Goal: Task Accomplishment & Management: Complete application form

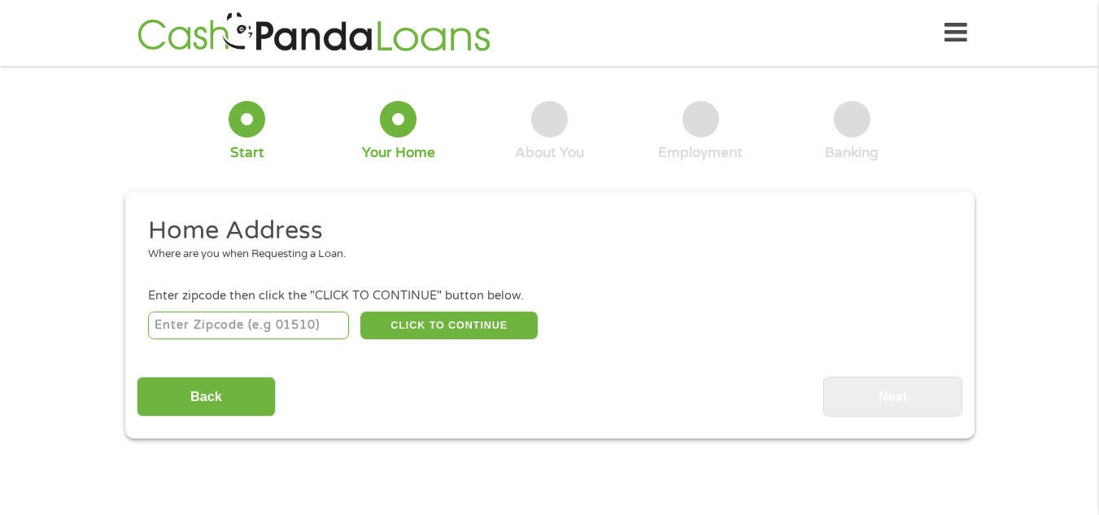
click at [296, 303] on div "Enter zipcode then click the "CLICK TO CONTINUE" button below." at bounding box center [549, 296] width 802 height 18
click at [299, 324] on input "number" at bounding box center [248, 326] width 201 height 28
type input "80015"
select select "[US_STATE]"
click at [456, 335] on button "CLICK TO CONTINUE" at bounding box center [448, 326] width 177 height 28
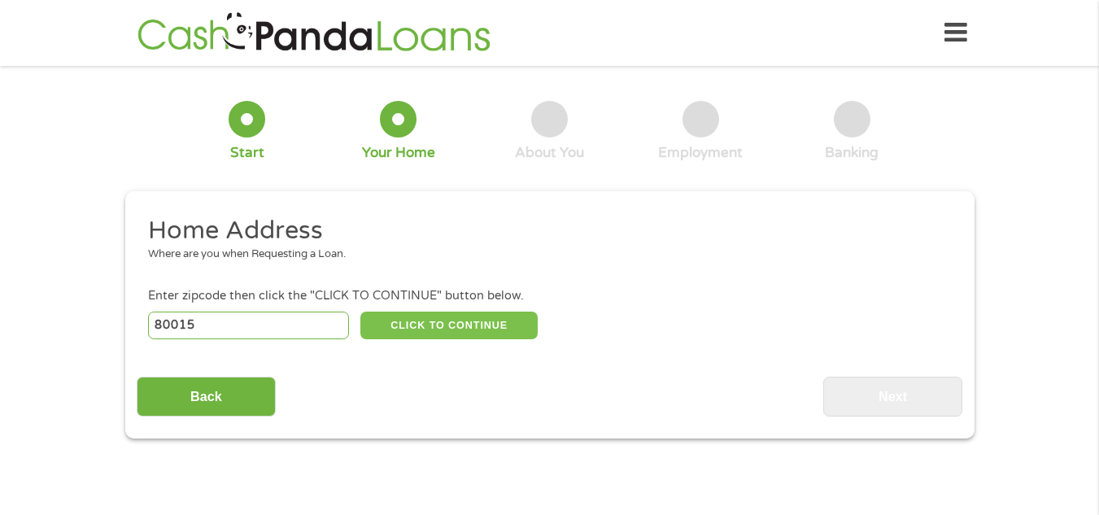
type input "80015"
type input "Aurora"
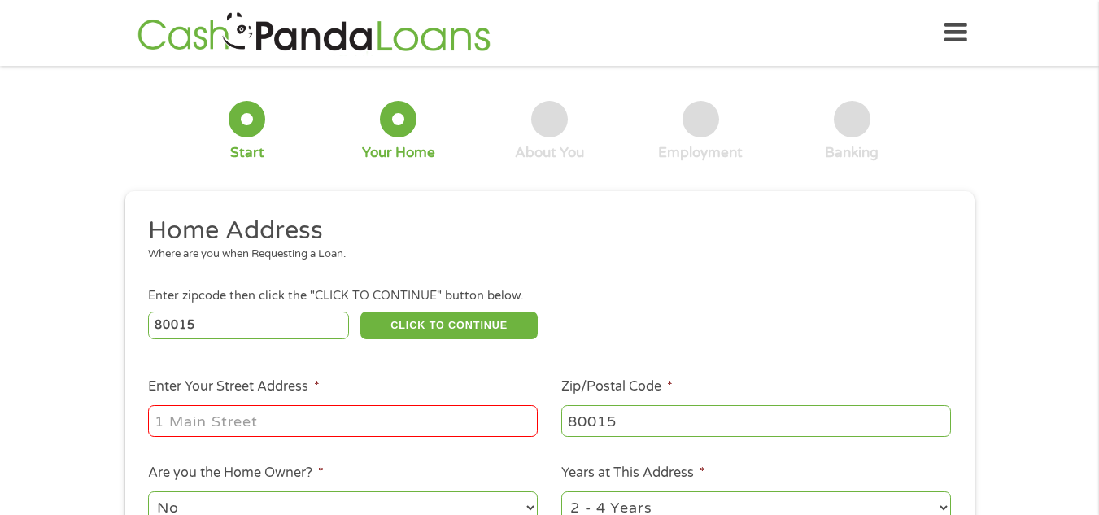
click at [373, 399] on li "Enter Your Street Address *" at bounding box center [343, 408] width 413 height 63
click at [372, 413] on input "Enter Your Street Address *" at bounding box center [343, 420] width 390 height 31
type input "[STREET_ADDRESS]"
click at [593, 339] on div "80015 CLICK TO CONTINUE Please recheck your Zipcode, it seems to be Incorrect" at bounding box center [549, 324] width 802 height 33
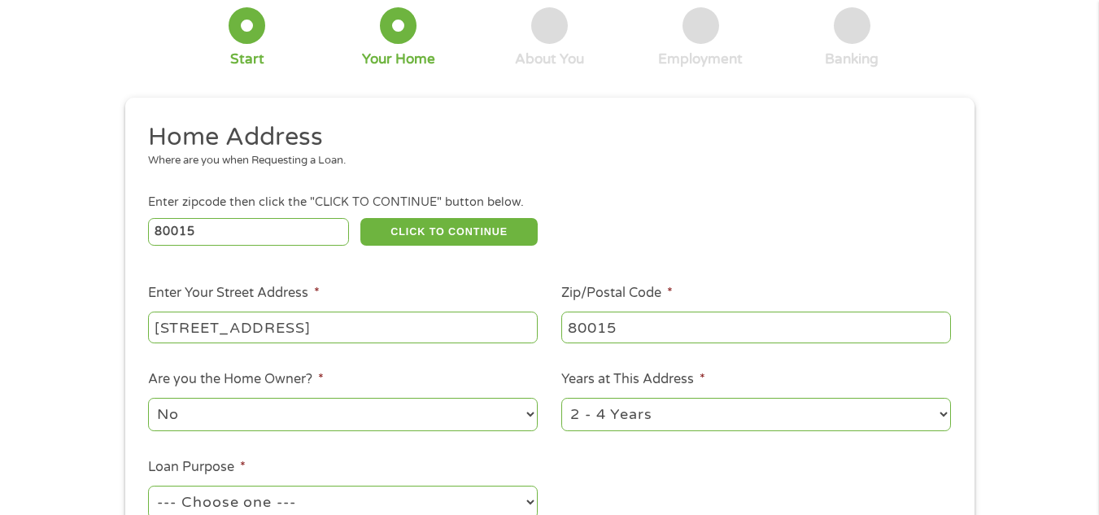
scroll to position [195, 0]
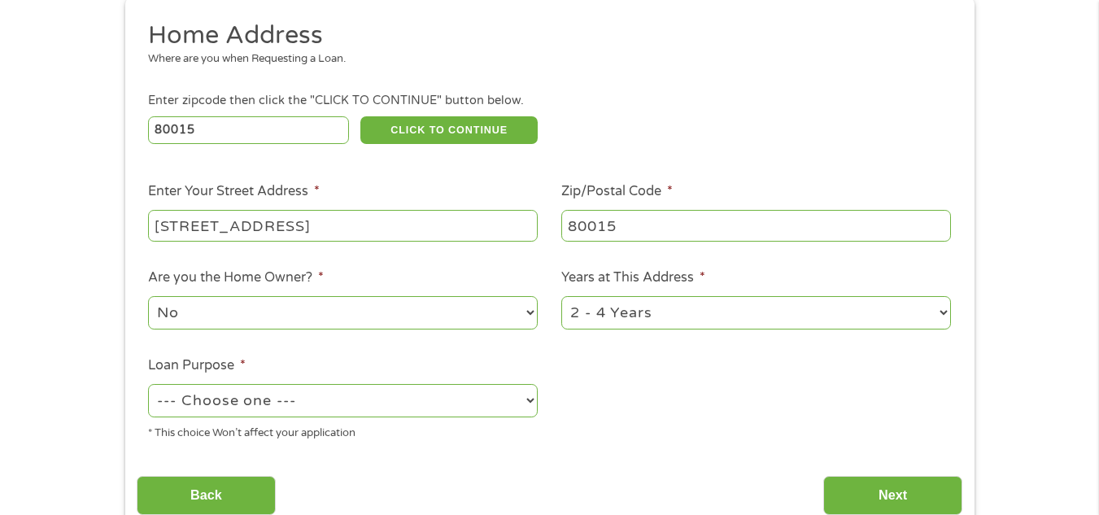
click at [612, 330] on div "1 Year or less 1 - 2 Years 2 - 4 Years Over 4 Years" at bounding box center [756, 313] width 390 height 39
click at [613, 327] on select "1 Year or less 1 - 2 Years 2 - 4 Years Over 4 Years" at bounding box center [756, 312] width 390 height 33
drag, startPoint x: 613, startPoint y: 430, endPoint x: 614, endPoint y: 420, distance: 10.6
click at [614, 420] on ul "Home Address Where are you when Requesting a Loan. Enter zipcode then click the…" at bounding box center [550, 237] width 826 height 434
click at [618, 311] on select "1 Year or less 1 - 2 Years 2 - 4 Years Over 4 Years" at bounding box center [756, 312] width 390 height 33
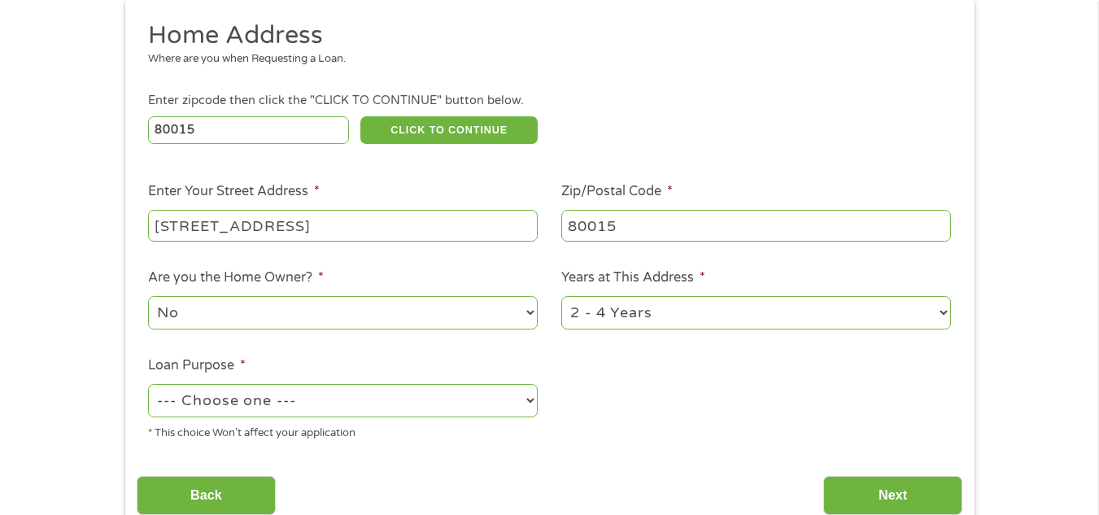
select select "60months"
click at [561, 296] on select "1 Year or less 1 - 2 Years 2 - 4 Years Over 4 Years" at bounding box center [756, 312] width 390 height 33
click at [356, 379] on li "Loan Purpose * --- Choose one --- Pay Bills Debt Consolidation Home Improvement…" at bounding box center [343, 399] width 413 height 86
click at [355, 385] on select "--- Choose one --- Pay Bills Debt Consolidation Home Improvement Major Purchase…" at bounding box center [343, 400] width 390 height 33
select select "paybills"
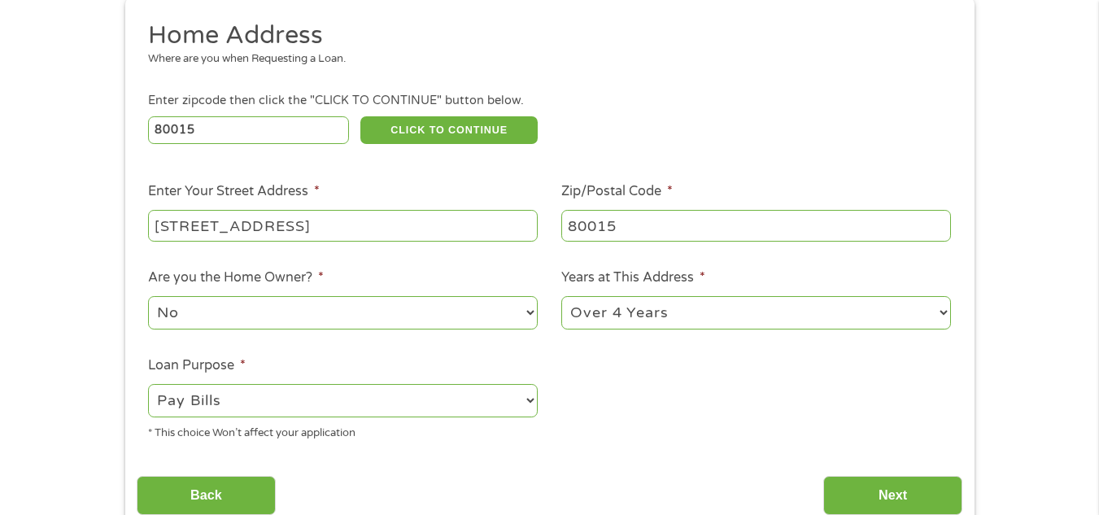
click at [148, 384] on select "--- Choose one --- Pay Bills Debt Consolidation Home Improvement Major Purchase…" at bounding box center [343, 400] width 390 height 33
click at [909, 489] on input "Next" at bounding box center [892, 496] width 139 height 40
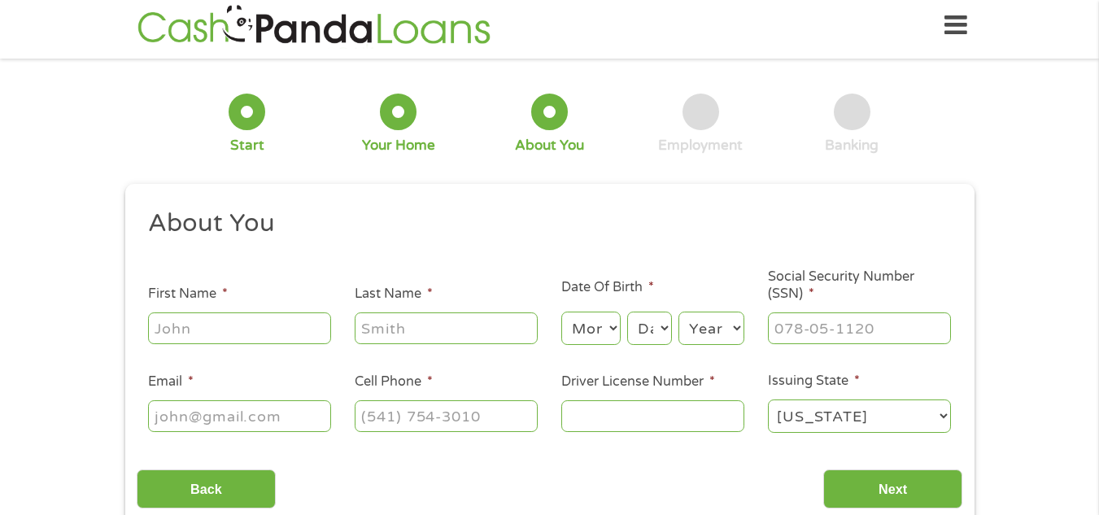
scroll to position [0, 0]
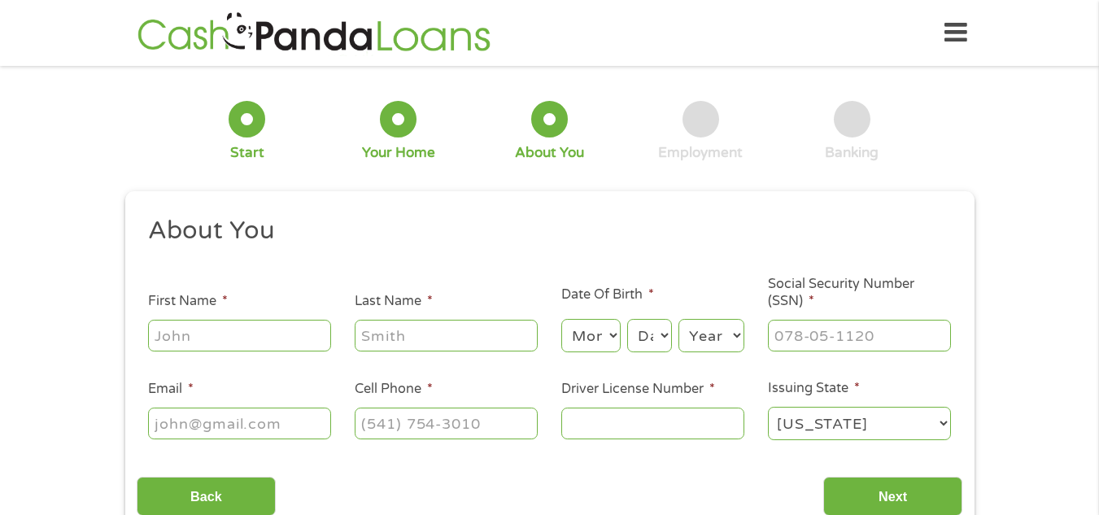
click at [251, 317] on div at bounding box center [239, 335] width 183 height 37
click at [257, 330] on input "First Name *" at bounding box center [239, 335] width 183 height 31
type input "jordan"
type input "[PERSON_NAME]"
type input "[EMAIL_ADDRESS][DOMAIN_NAME]"
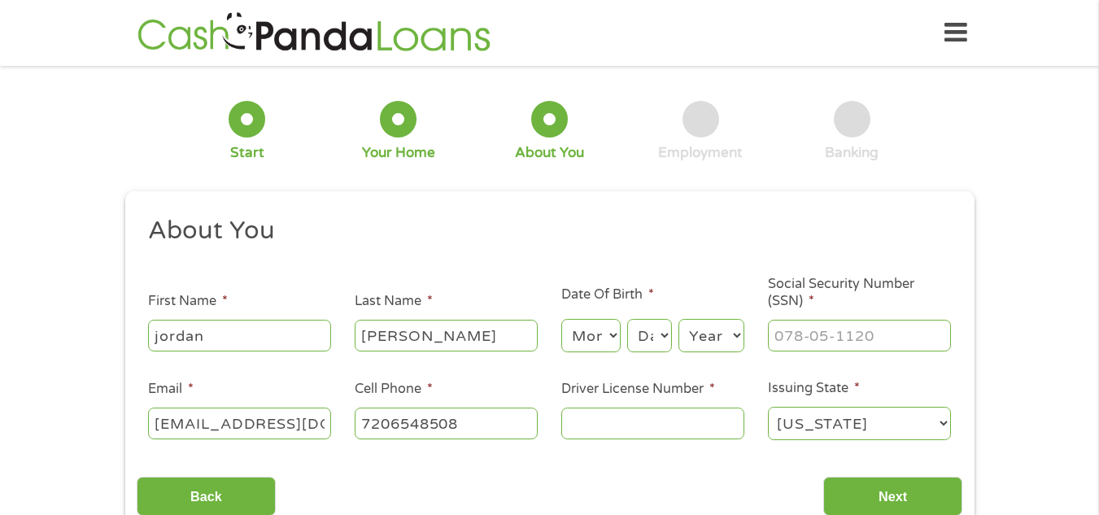
type input "[PHONE_NUMBER]"
click at [594, 325] on select "Month 1 2 3 4 5 6 7 8 9 10 11 12" at bounding box center [590, 335] width 59 height 33
select select "7"
click at [561, 319] on select "Month 1 2 3 4 5 6 7 8 9 10 11 12" at bounding box center [590, 335] width 59 height 33
click at [642, 318] on div "Day Day 1 2 3 4 5 6 7 8 9 10 11 12 13 14 15 16 17 18 19 20 21 22 23 24 25 26 27…" at bounding box center [649, 336] width 44 height 39
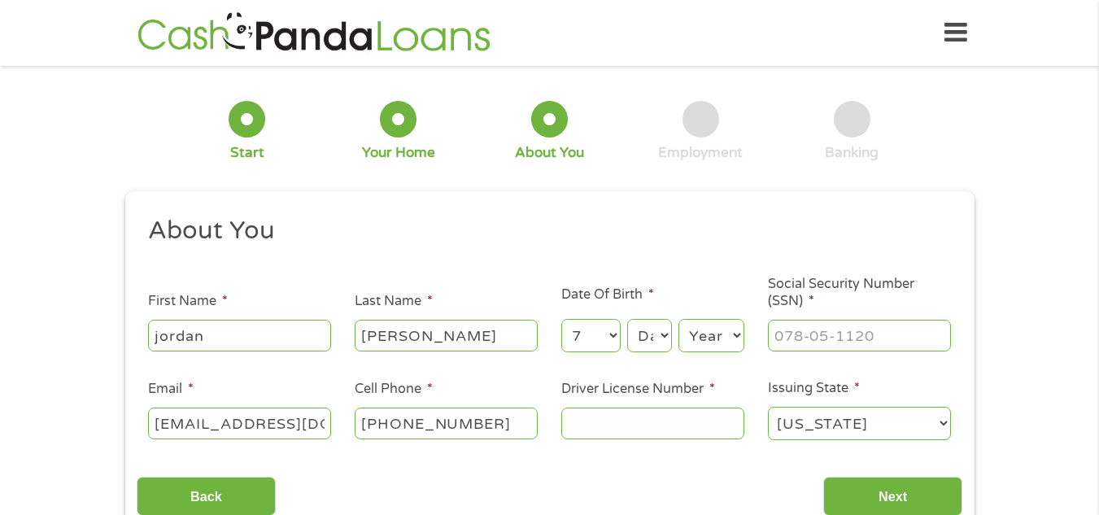
click at [643, 319] on select "Day 1 2 3 4 5 6 7 8 9 10 11 12 13 14 15 16 17 18 19 20 21 22 23 24 25 26 27 28 …" at bounding box center [649, 335] width 44 height 33
select select "12"
click at [627, 319] on select "Day 1 2 3 4 5 6 7 8 9 10 11 12 13 14 15 16 17 18 19 20 21 22 23 24 25 26 27 28 …" at bounding box center [649, 335] width 44 height 33
click at [738, 339] on select "Year [DATE] 2006 2005 2004 2003 2002 2001 2000 1999 1998 1997 1996 1995 1994 19…" at bounding box center [712, 335] width 66 height 33
select select "1999"
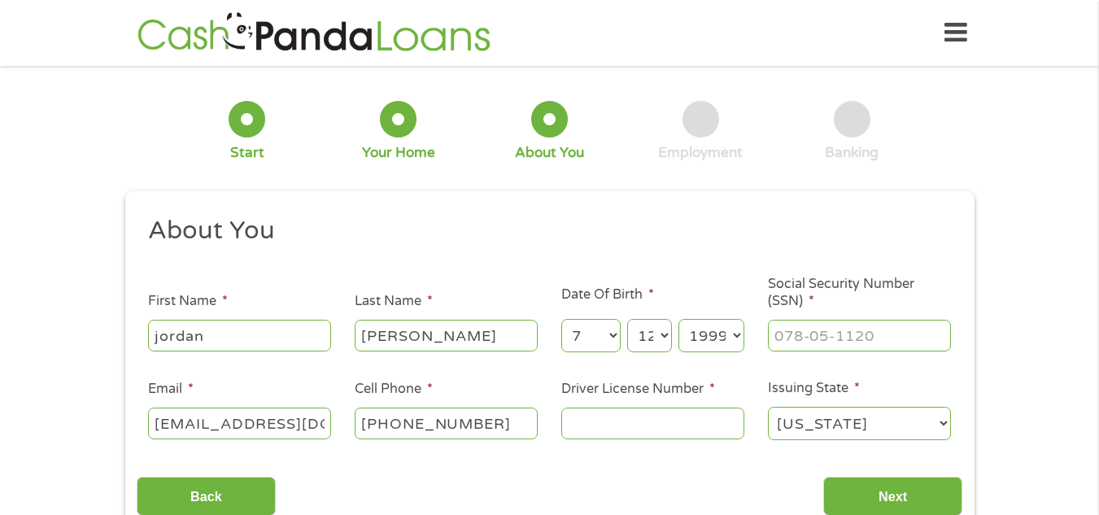
click at [679, 319] on select "Year [DATE] 2006 2005 2004 2003 2002 2001 2000 1999 1998 1997 1996 1995 1994 19…" at bounding box center [712, 335] width 66 height 33
click at [804, 308] on label "Social Security Number (SSN) *" at bounding box center [859, 293] width 183 height 34
click at [804, 320] on input "Social Security Number (SSN) *" at bounding box center [859, 335] width 183 height 31
type input "652-10-7611"
click at [295, 437] on input "[EMAIL_ADDRESS][DOMAIN_NAME]" at bounding box center [239, 423] width 183 height 31
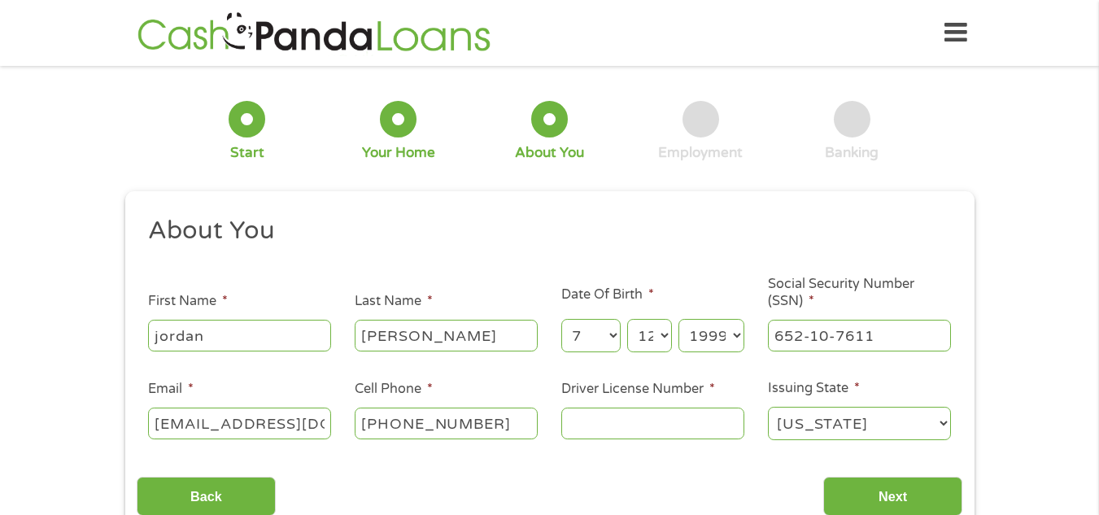
click at [295, 437] on input "[EMAIL_ADDRESS][DOMAIN_NAME]" at bounding box center [239, 423] width 183 height 31
type input "i"
type input "[EMAIL_ADDRESS][DOMAIN_NAME]"
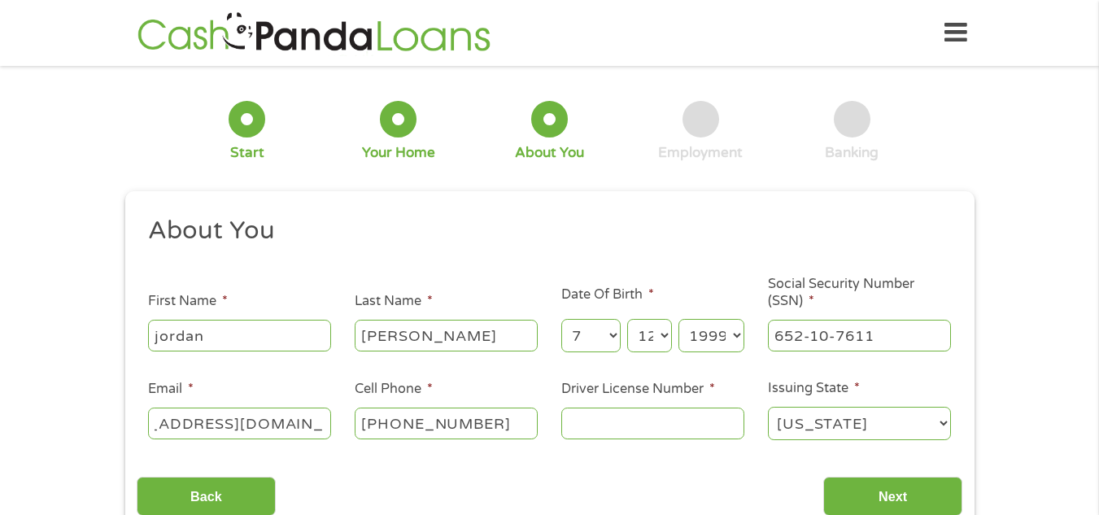
click at [638, 423] on input "Driver License Number *" at bounding box center [652, 423] width 183 height 31
type input "170578261"
click at [884, 504] on input "Next" at bounding box center [892, 497] width 139 height 40
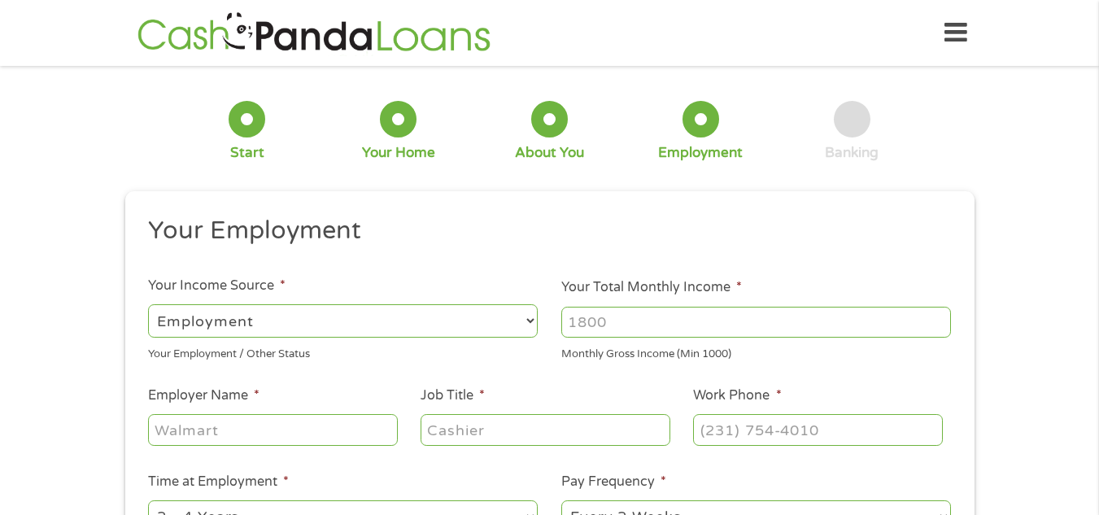
scroll to position [7, 7]
click at [463, 312] on select "--- Choose one --- Employment [DEMOGRAPHIC_DATA] Benefits" at bounding box center [343, 320] width 390 height 33
click at [667, 334] on input "Your Total Monthly Income *" at bounding box center [756, 322] width 390 height 31
type input "2700"
click at [308, 415] on input "Employer Name *" at bounding box center [272, 429] width 249 height 31
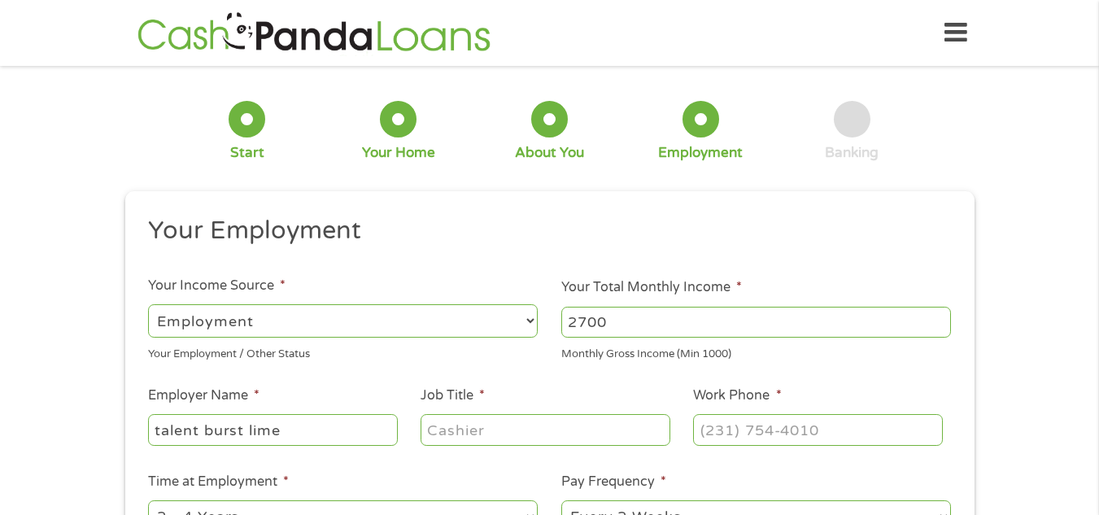
type input "talent burst lime"
click at [444, 422] on input "Job Title *" at bounding box center [545, 429] width 249 height 31
type input "operations manager"
click at [793, 433] on input "(___) ___-____" at bounding box center [817, 429] width 249 height 31
click at [795, 428] on input "(___) ___-_7__" at bounding box center [817, 429] width 249 height 31
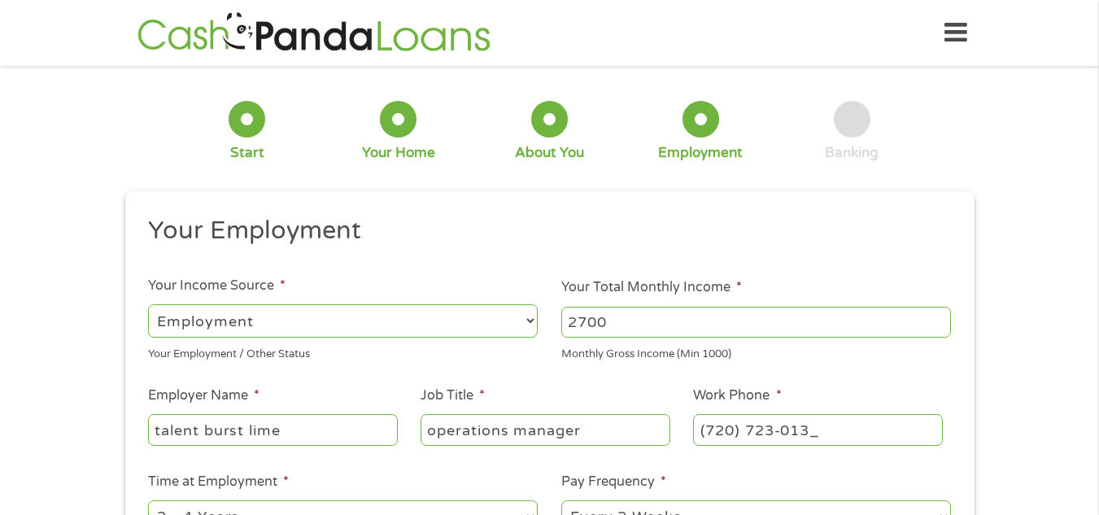
type input "[PHONE_NUMBER]"
click at [32, 350] on div "1 Start 2 Your Home 3 About You 4 Employment 5 Banking 6 This field is hidden w…" at bounding box center [549, 398] width 1099 height 642
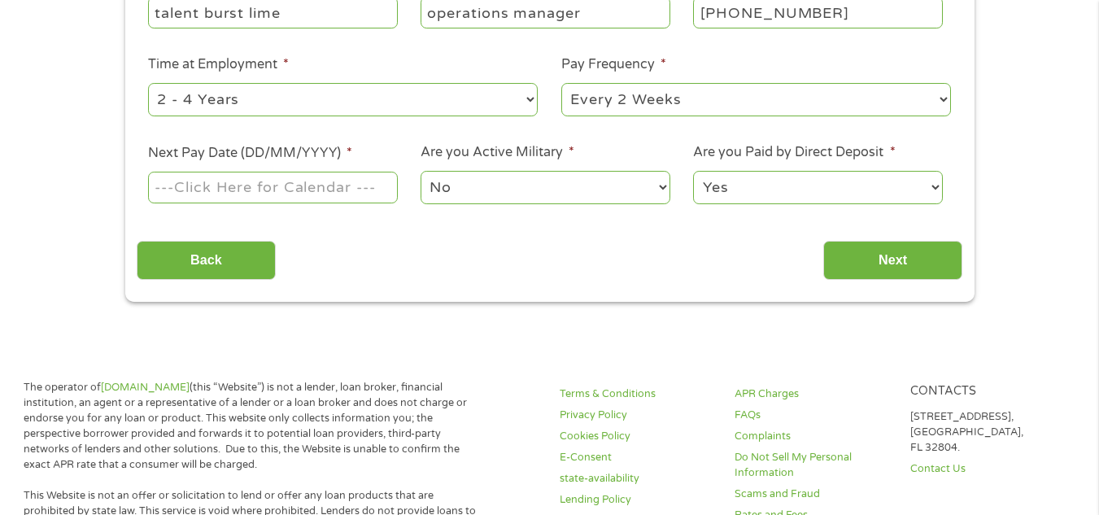
scroll to position [287, 0]
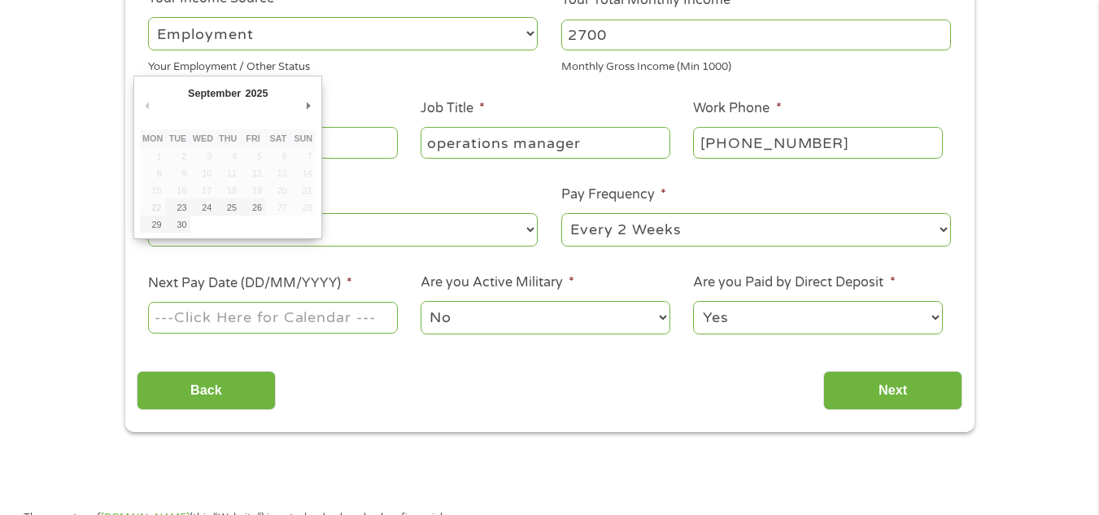
drag, startPoint x: 369, startPoint y: 321, endPoint x: 639, endPoint y: 267, distance: 274.8
click at [639, 267] on ul "Your Employment Your Income Source * --- Choose one --- Employment [DEMOGRAPHIC…" at bounding box center [550, 138] width 826 height 421
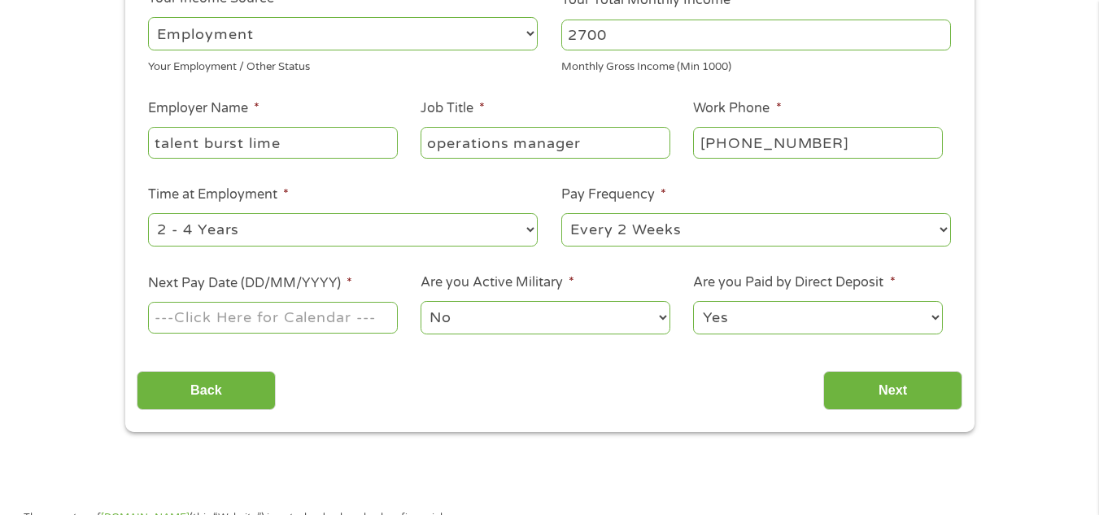
click at [641, 212] on div "--- Choose one --- Every 2 Weeks Every Week Monthly Semi-Monthly" at bounding box center [756, 230] width 390 height 39
click at [640, 218] on select "--- Choose one --- Every 2 Weeks Every Week Monthly Semi-Monthly" at bounding box center [756, 229] width 390 height 33
select select "weekly"
click at [561, 213] on select "--- Choose one --- Every 2 Weeks Every Week Monthly Semi-Monthly" at bounding box center [756, 229] width 390 height 33
click at [304, 303] on input "Next Pay Date (DD/MM/YYYY) *" at bounding box center [272, 317] width 249 height 31
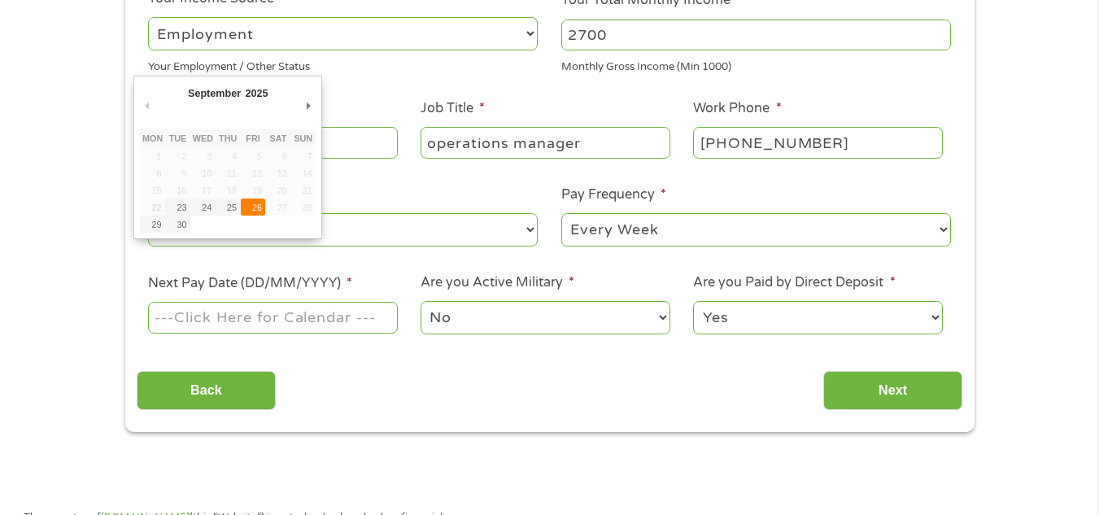
type input "[DATE]"
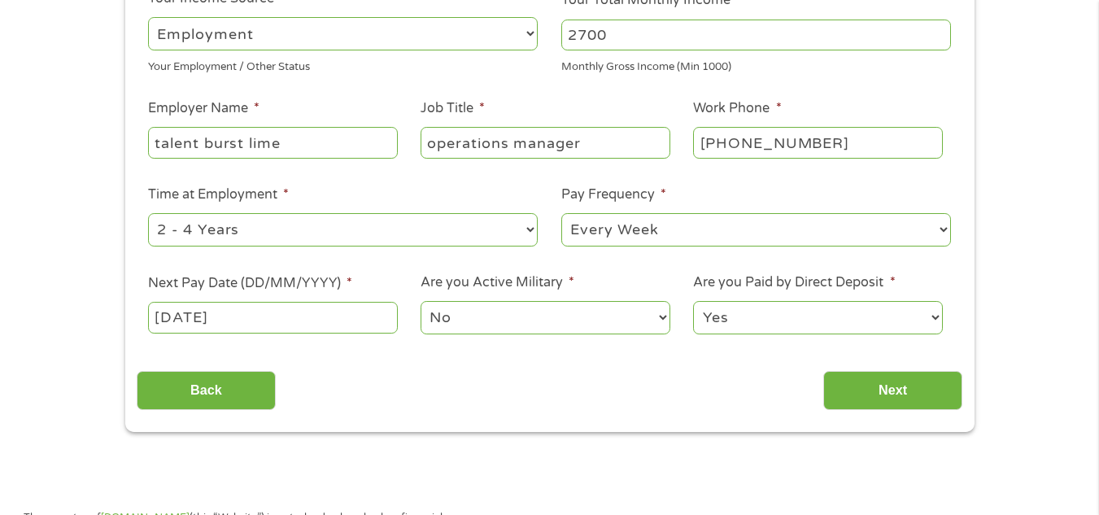
click at [741, 325] on select "Yes No" at bounding box center [817, 317] width 249 height 33
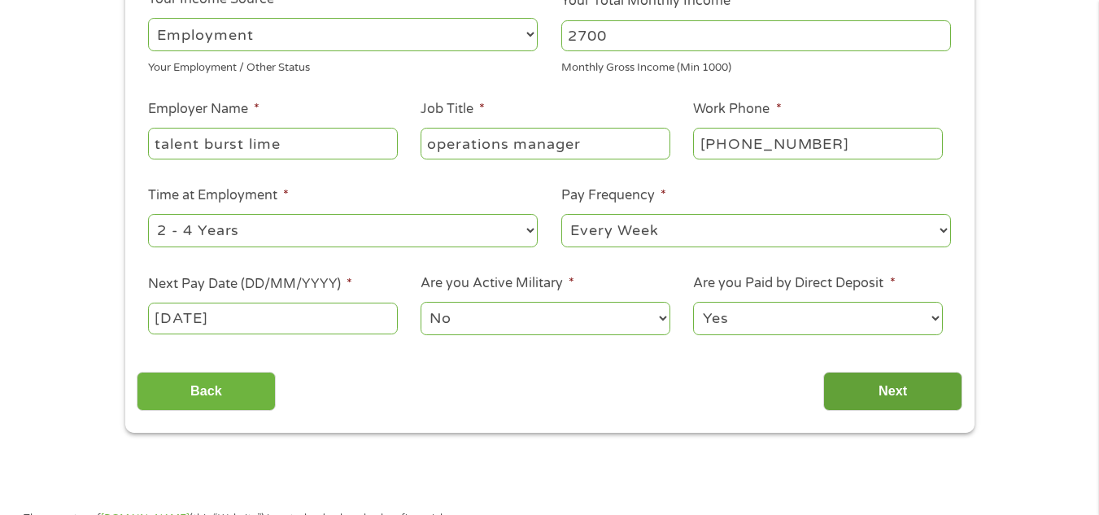
click at [934, 408] on input "Next" at bounding box center [892, 392] width 139 height 40
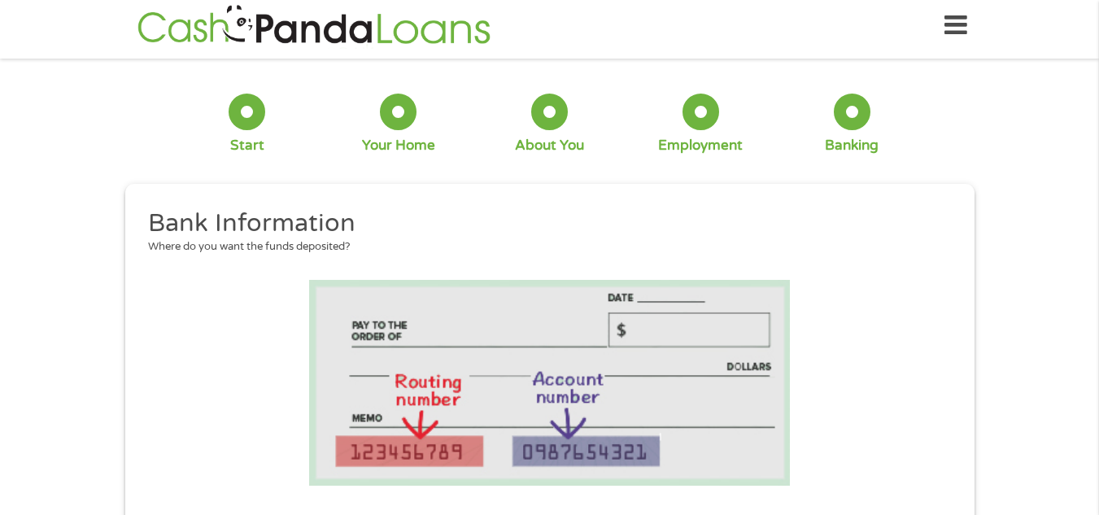
scroll to position [0, 0]
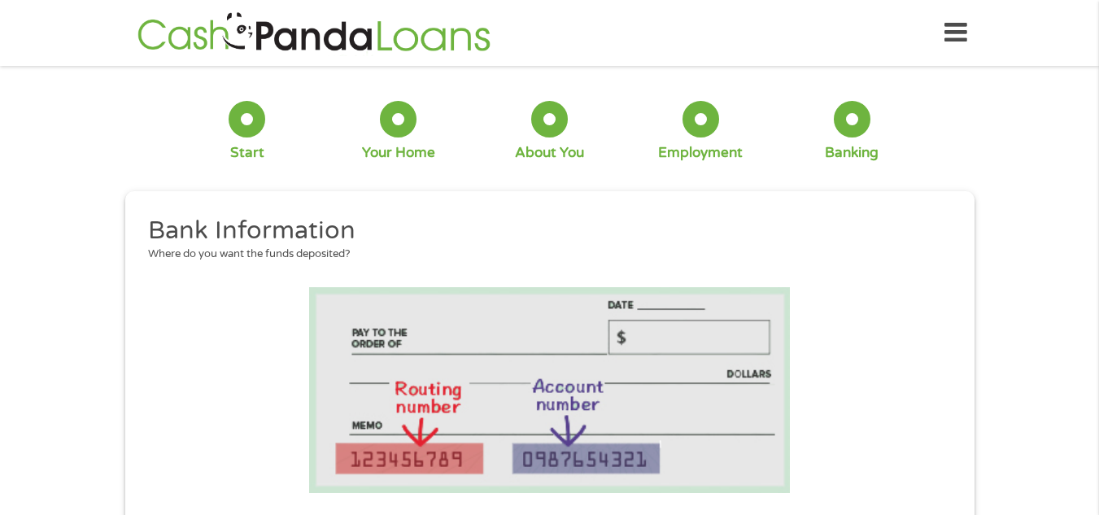
click at [906, 389] on li at bounding box center [550, 390] width 826 height 206
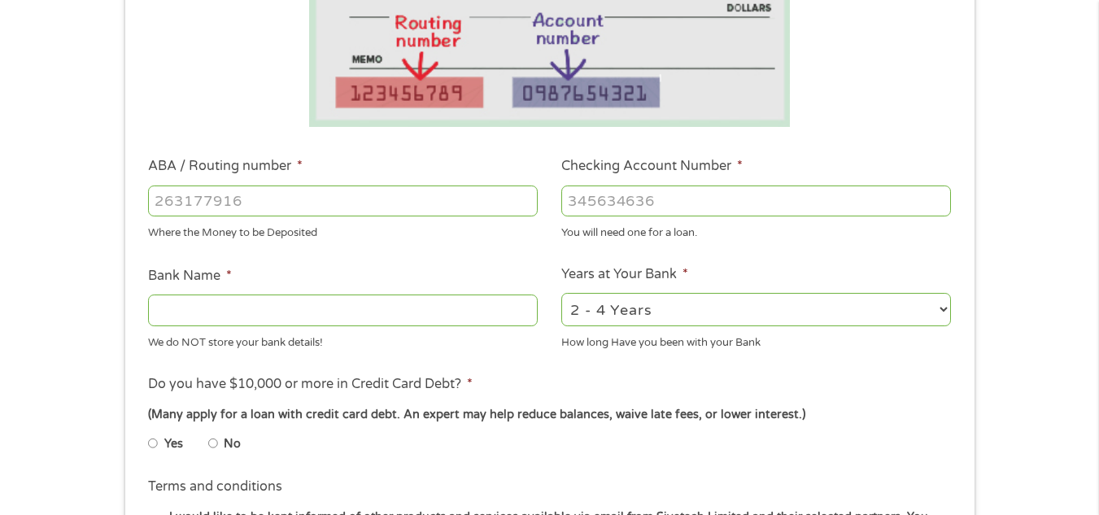
scroll to position [450, 0]
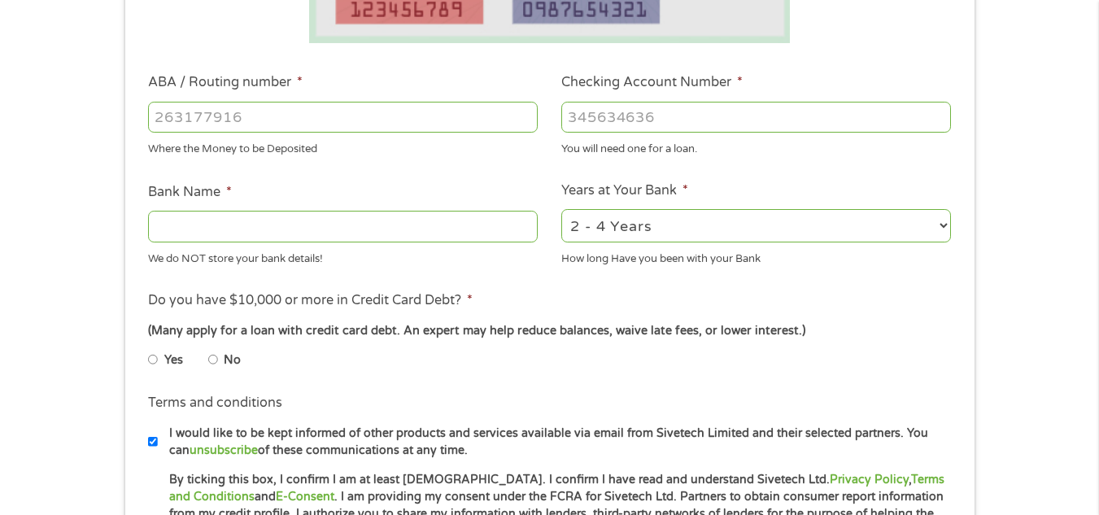
click at [251, 128] on input "ABA / Routing number *" at bounding box center [343, 117] width 390 height 31
type input "107005047"
type input "FIRSTBANK"
type input "107005047"
click at [663, 123] on input "Checking Account Number *" at bounding box center [756, 117] width 390 height 31
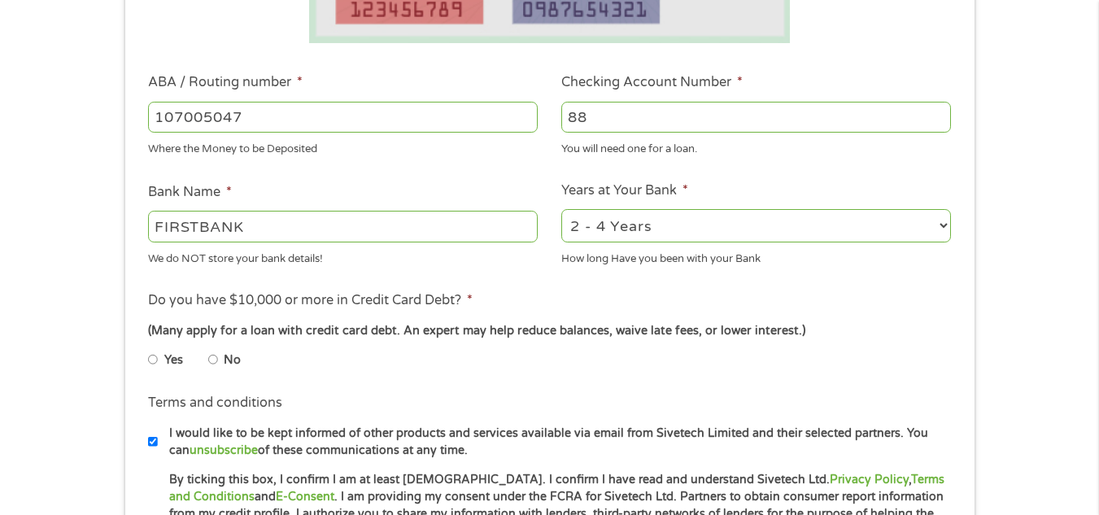
type input "8"
type input "9921234646"
click at [657, 236] on select "2 - 4 Years 6 - 12 Months 1 - 2 Years Over 4 Years" at bounding box center [756, 225] width 390 height 33
click at [561, 209] on select "2 - 4 Years 6 - 12 Months 1 - 2 Years Over 4 Years" at bounding box center [756, 225] width 390 height 33
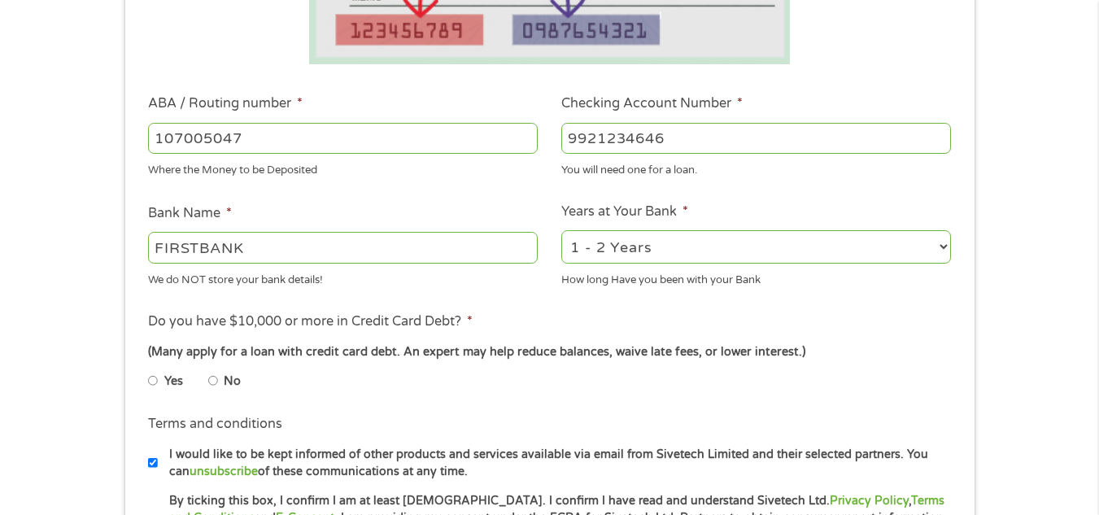
select select "60months"
click at [168, 300] on ul "Bank Information Where do you want the funds deposited? ABA / Routing number * …" at bounding box center [550, 191] width 826 height 810
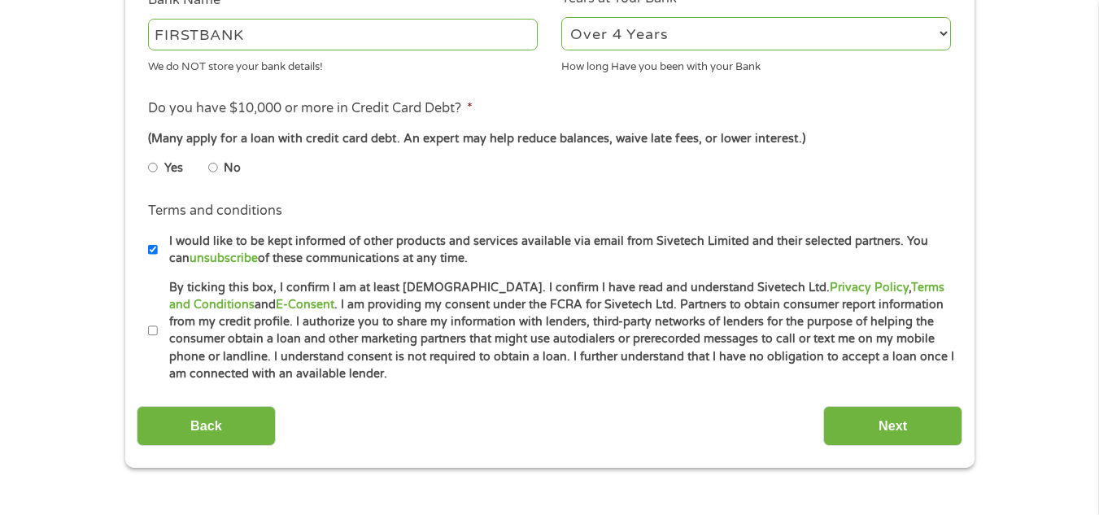
scroll to position [657, 0]
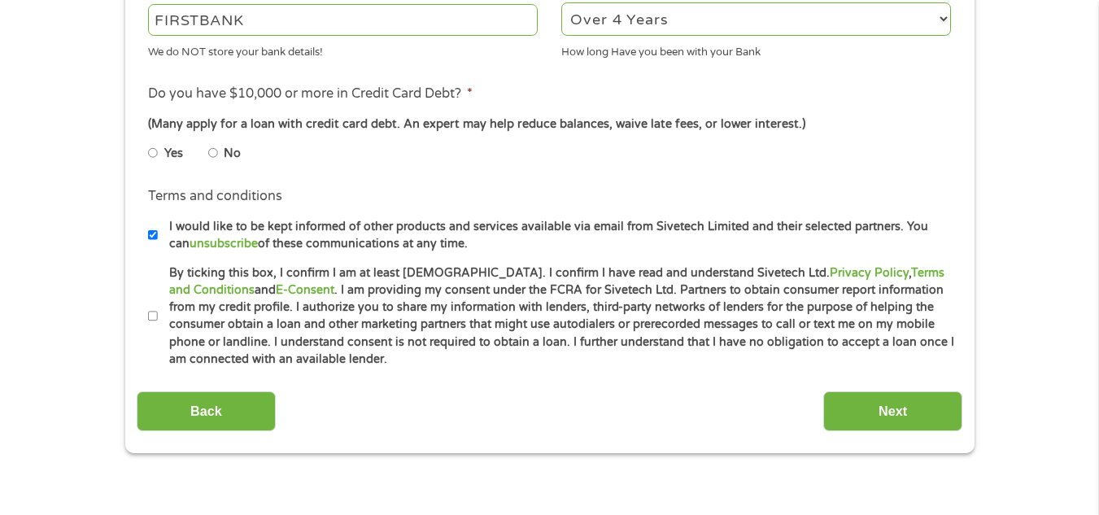
click at [207, 144] on li "Yes" at bounding box center [178, 154] width 60 height 32
click at [212, 152] on input "No" at bounding box center [213, 153] width 10 height 26
radio input "true"
click at [155, 313] on input "By ticking this box, I confirm I am at least [DEMOGRAPHIC_DATA]. I confirm I ha…" at bounding box center [153, 316] width 10 height 26
checkbox input "true"
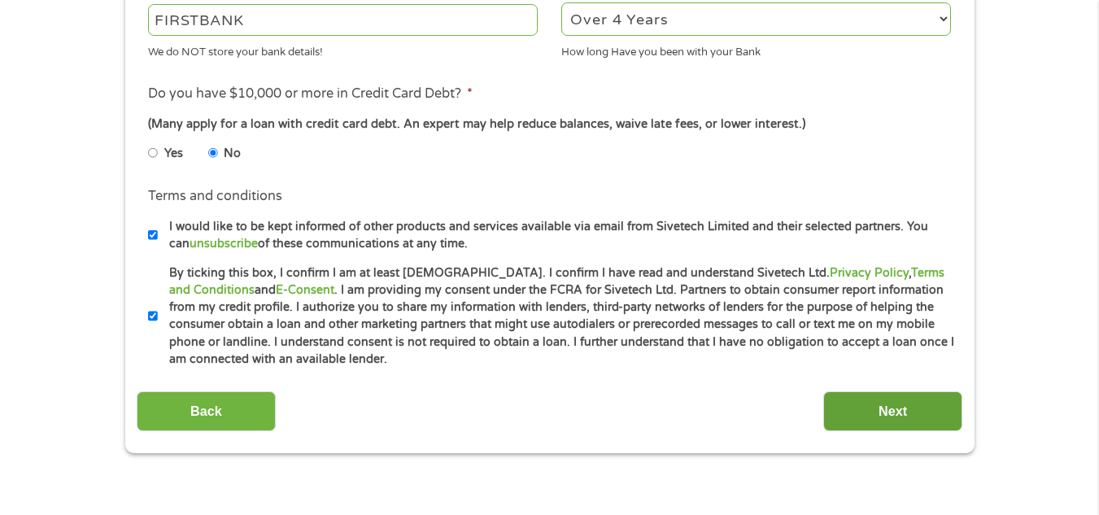
click at [902, 421] on input "Next" at bounding box center [892, 411] width 139 height 40
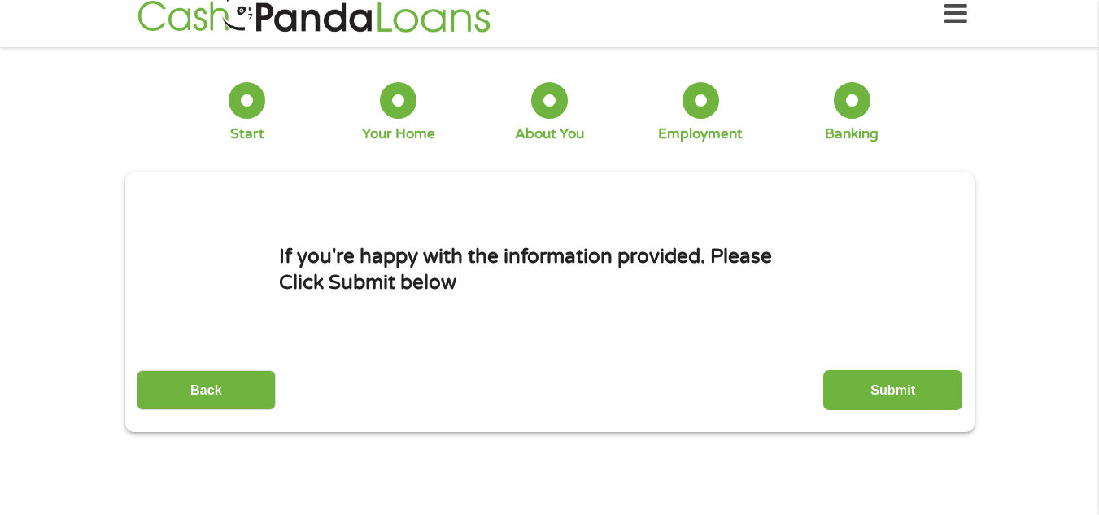
scroll to position [0, 0]
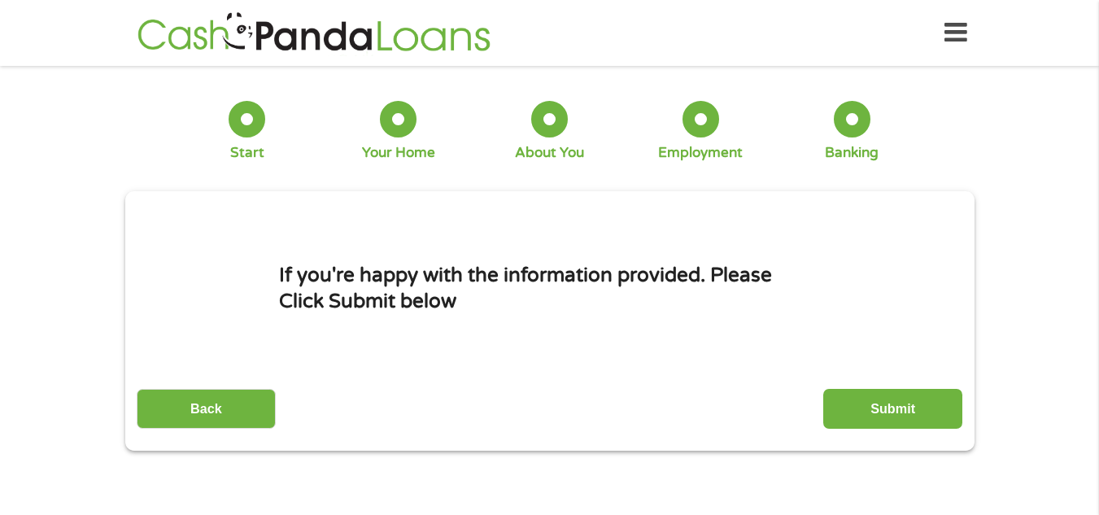
click at [902, 421] on input "Submit" at bounding box center [892, 409] width 139 height 40
